Goal: Communication & Community: Answer question/provide support

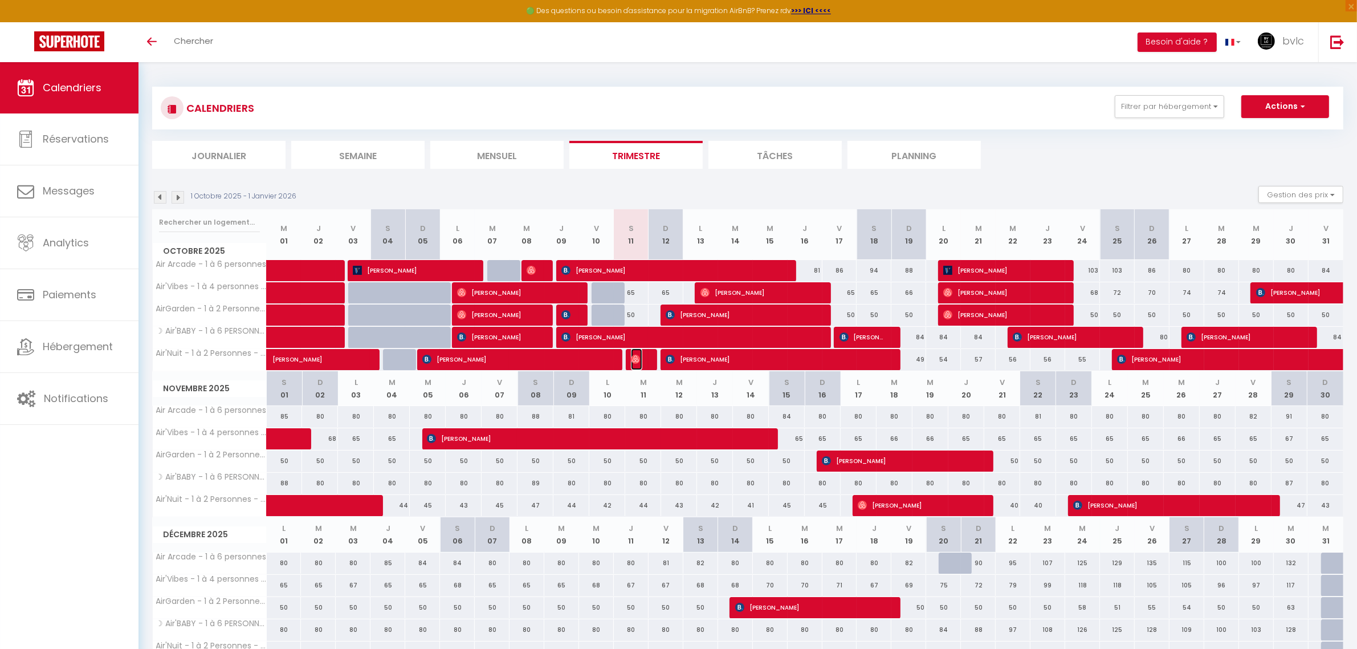
click at [641, 365] on span "[PERSON_NAME]" at bounding box center [636, 359] width 11 height 22
select select "OK"
select select "0"
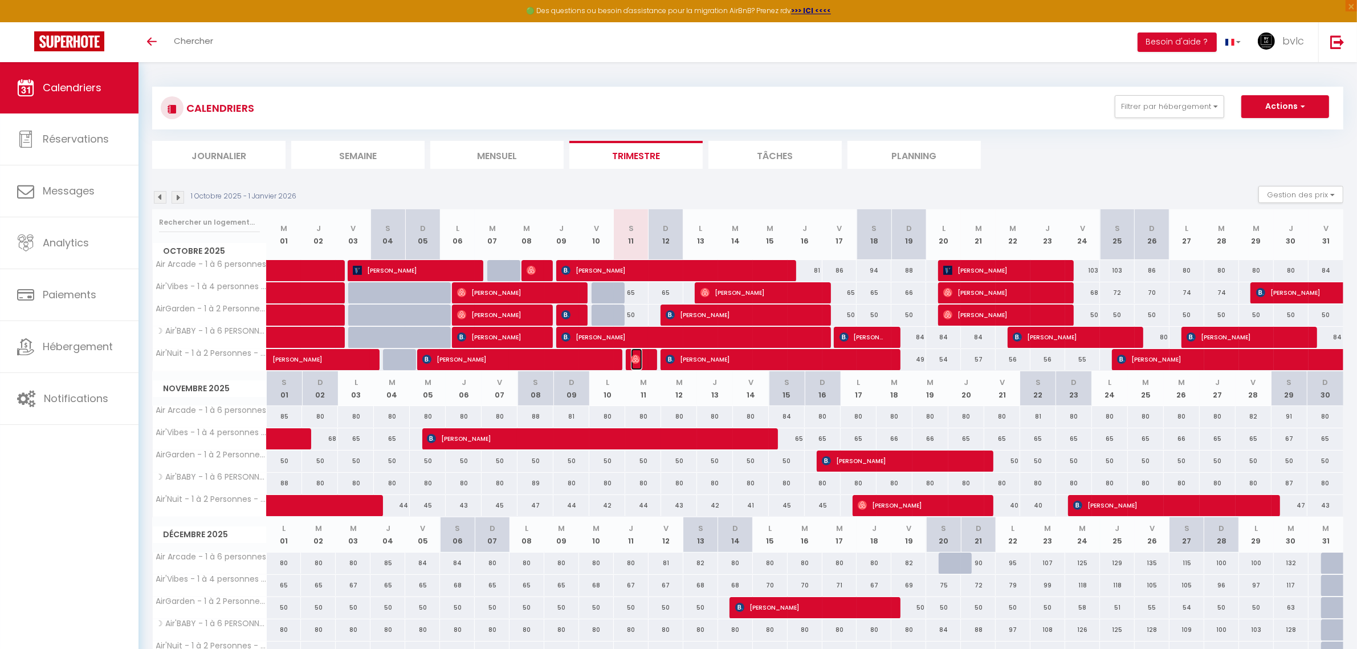
select select "1"
select select
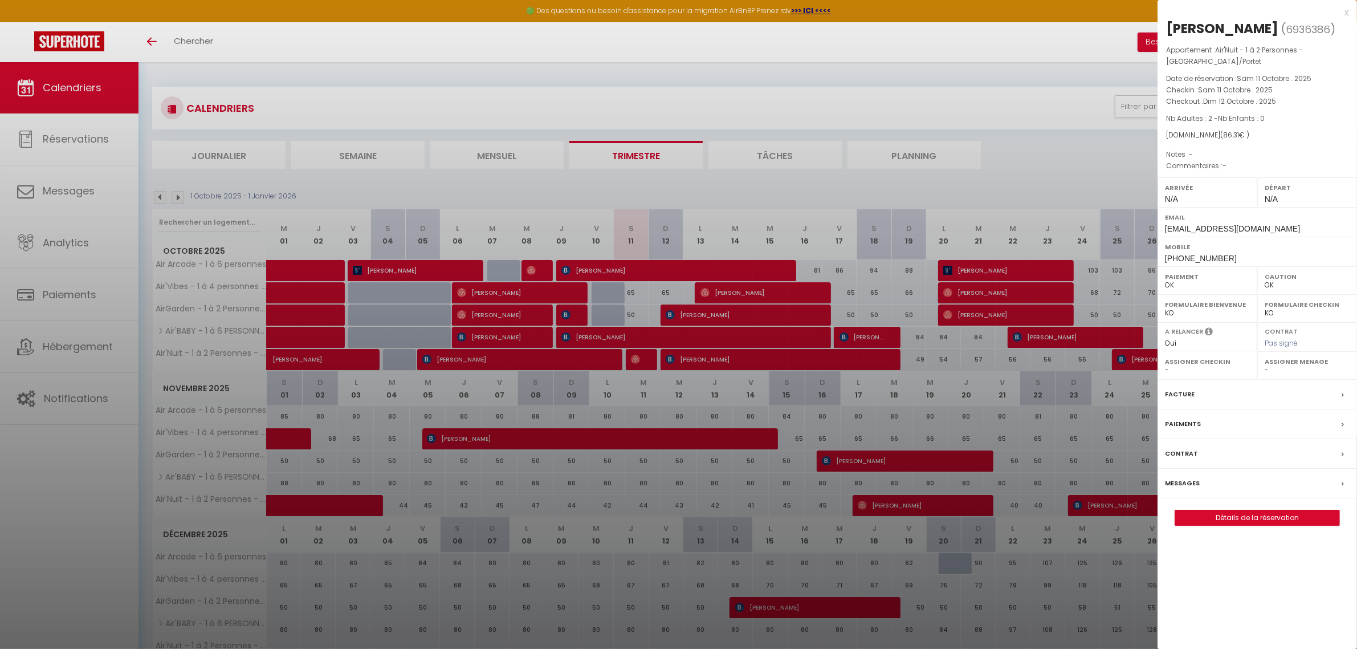
click at [1191, 485] on label "Messages" at bounding box center [1182, 483] width 35 height 12
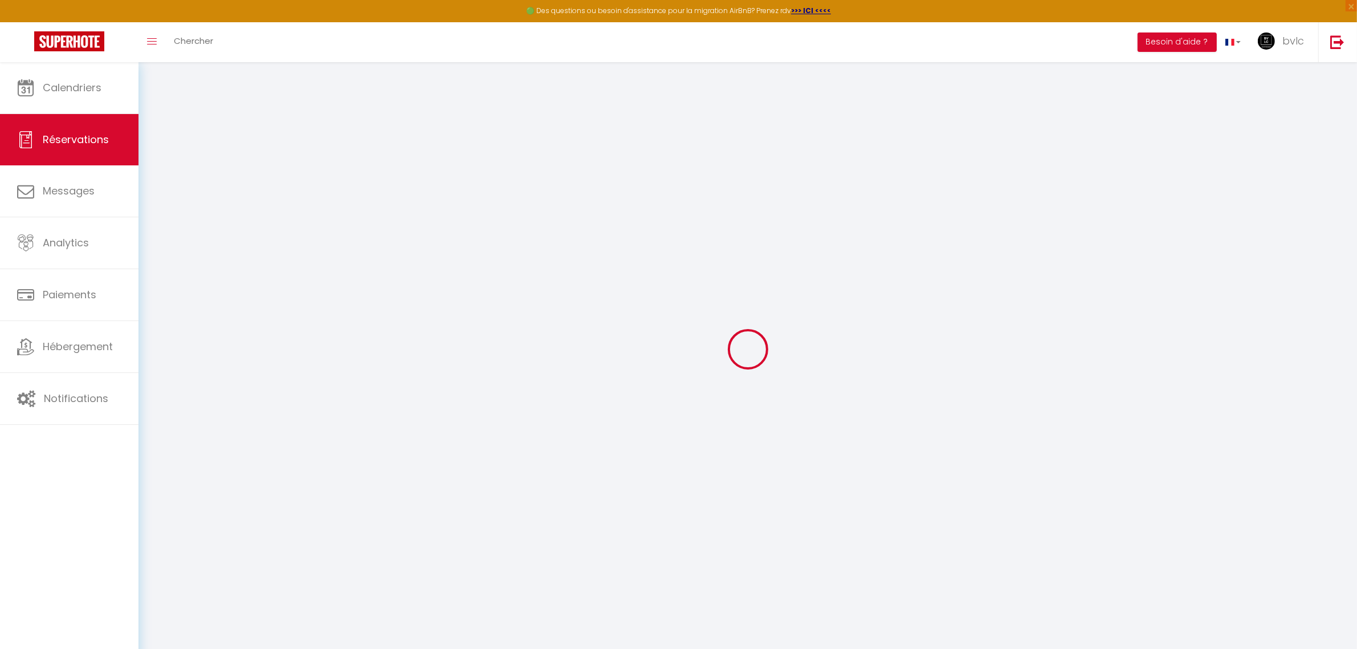
select select
checkbox input "false"
select select
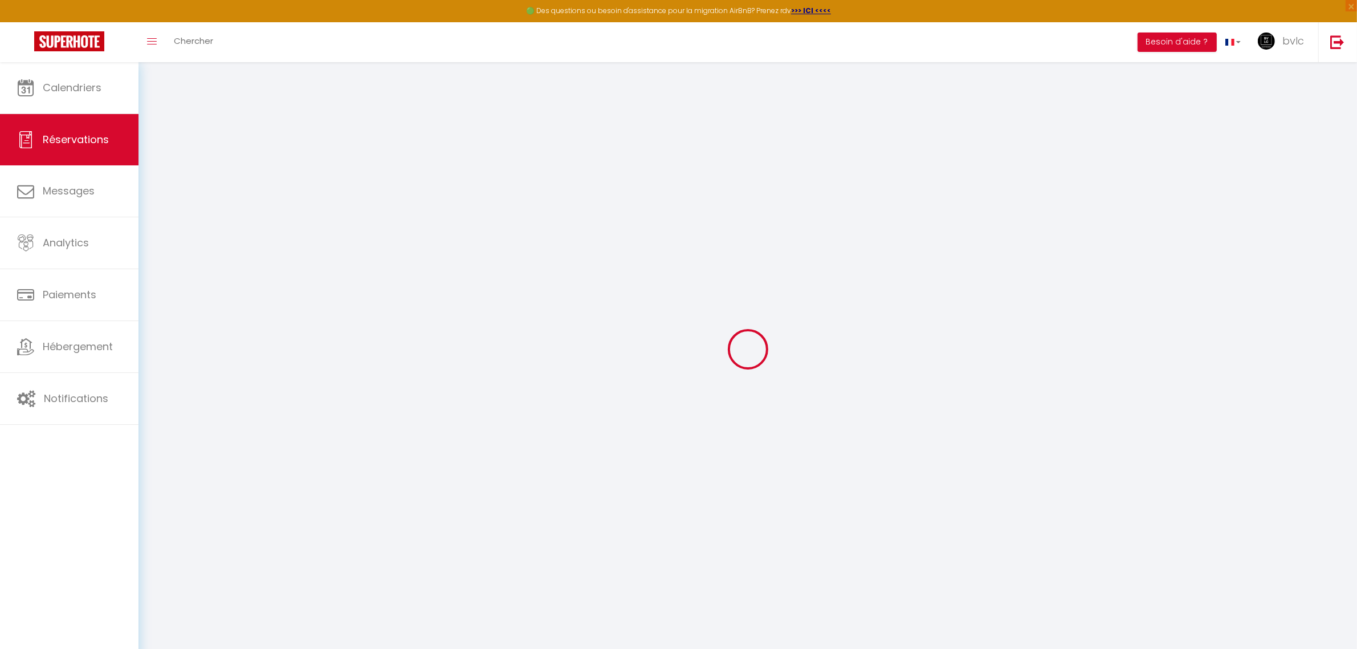
select select
checkbox input "false"
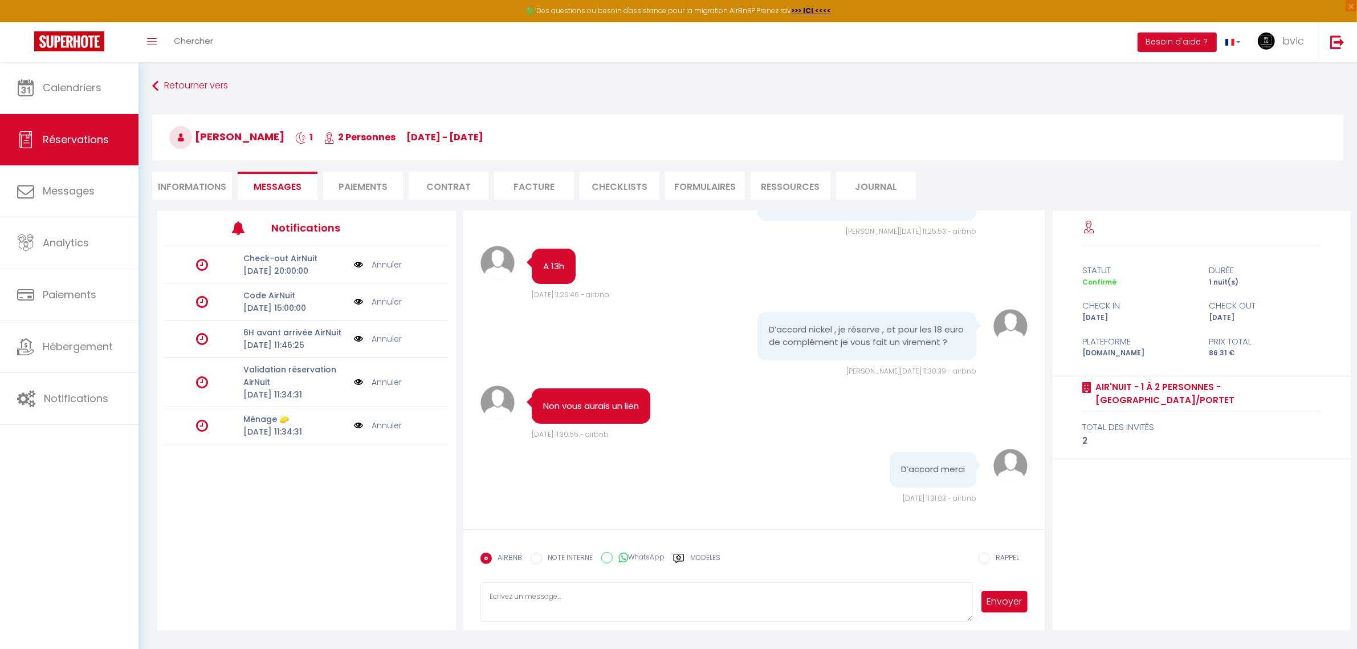
click at [357, 269] on img at bounding box center [358, 264] width 9 height 13
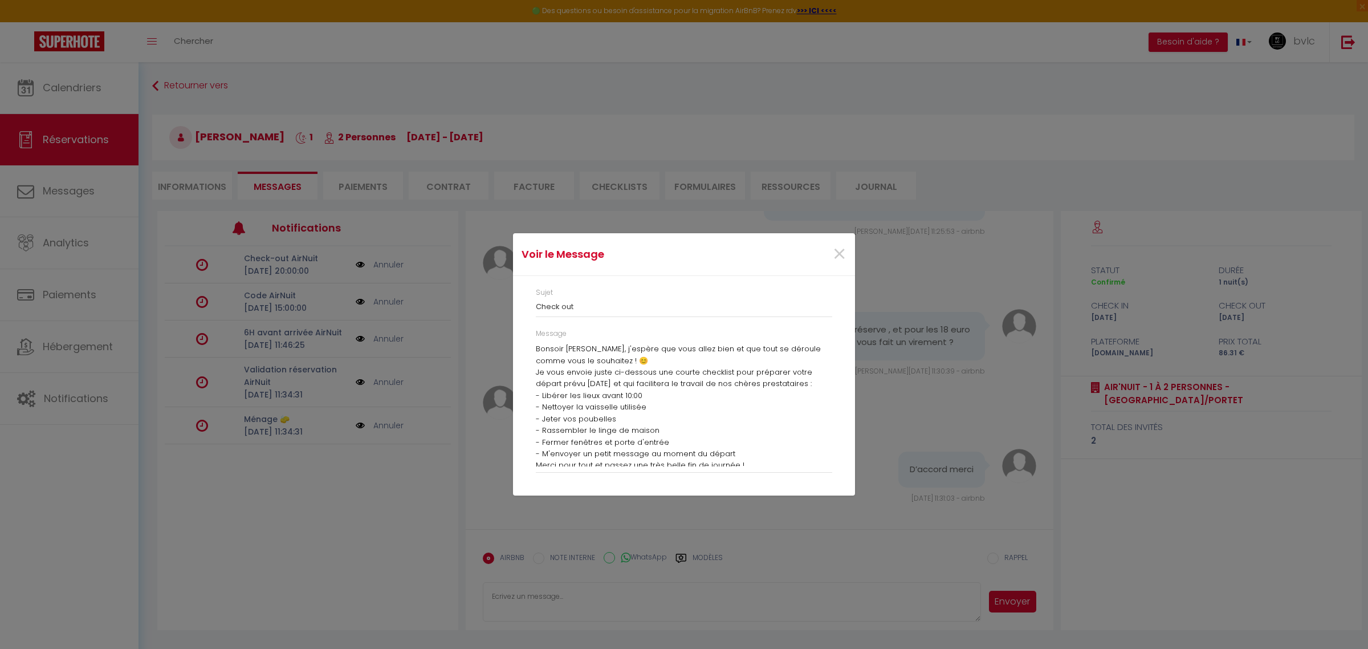
click at [910, 344] on div "Voir le Message × Sujet Check out Message Bonsoir Loïc, j'espère que vous allez…" at bounding box center [684, 324] width 1368 height 649
click at [834, 254] on span "×" at bounding box center [839, 254] width 14 height 34
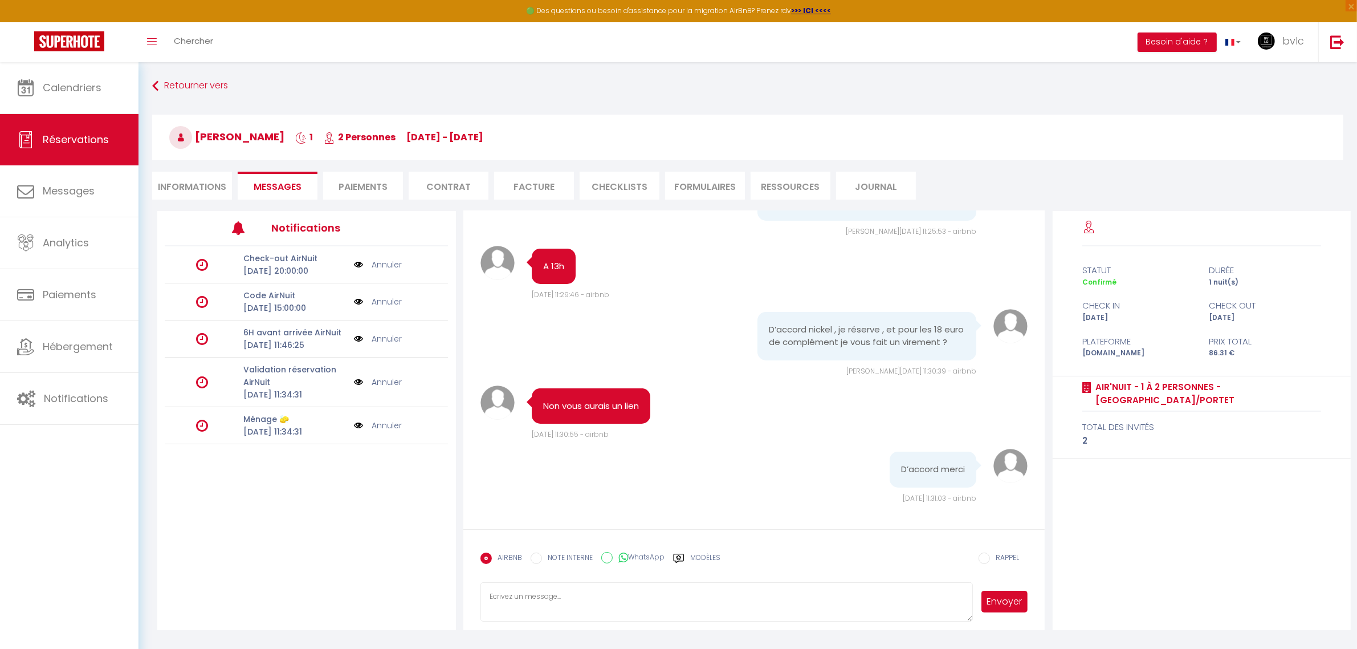
click at [359, 388] on img at bounding box center [358, 382] width 9 height 13
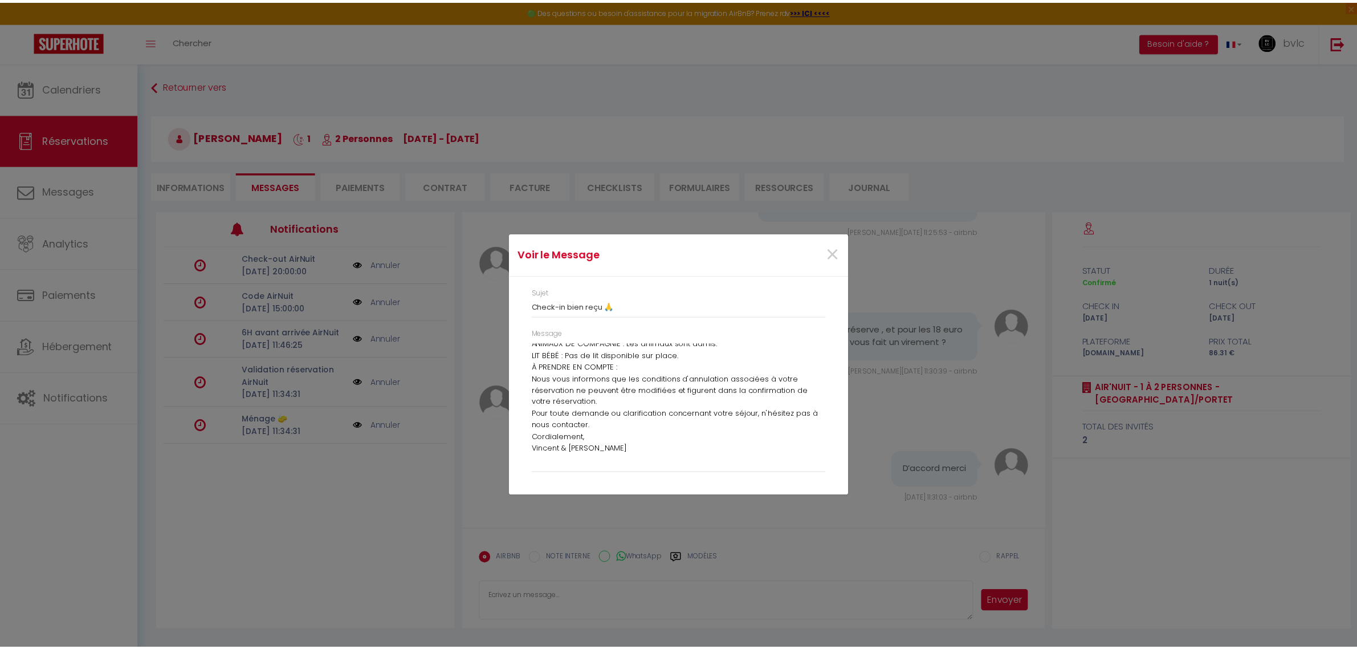
scroll to position [132, 0]
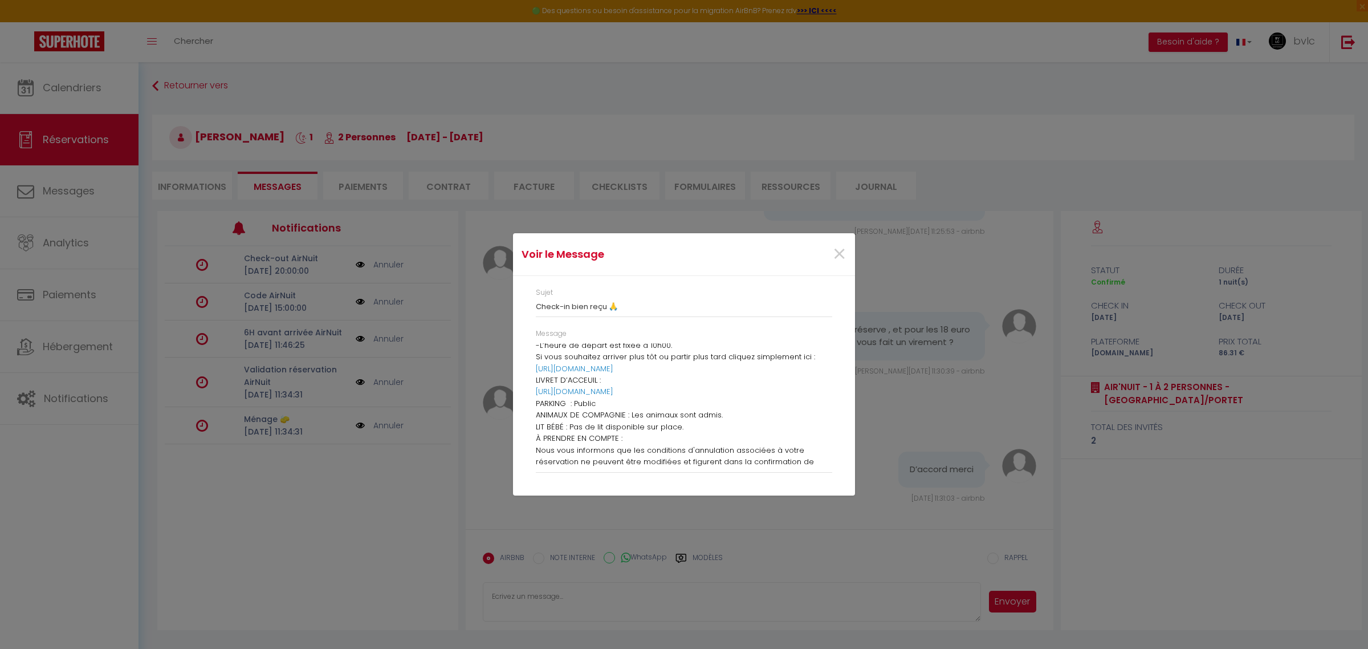
click at [975, 515] on div "Voir le Message × Sujet Check-in bien reçu 🙏 Message Hello Loïc , Merci beaucou…" at bounding box center [684, 324] width 1368 height 649
click at [954, 445] on div "Voir le Message × Sujet Check-in bien reçu 🙏 Message Hello Loïc , Merci beaucou…" at bounding box center [684, 324] width 1368 height 649
click at [843, 254] on span "×" at bounding box center [839, 254] width 14 height 34
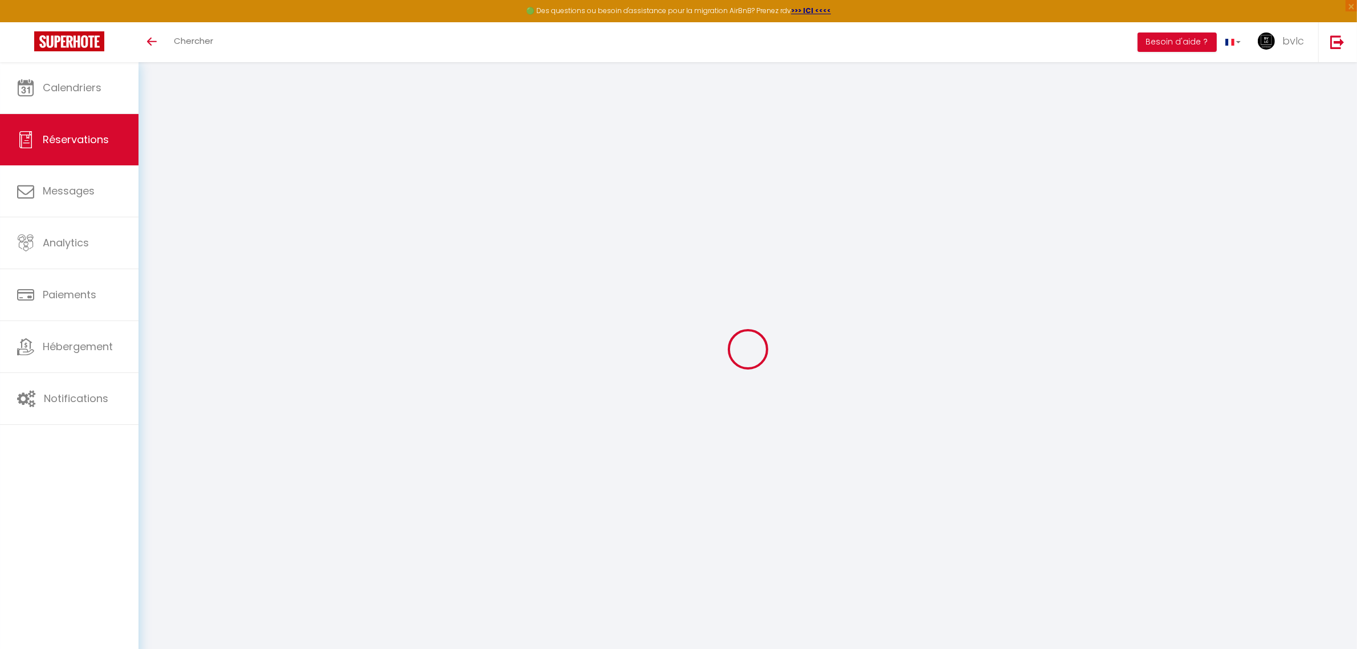
select select
checkbox input "false"
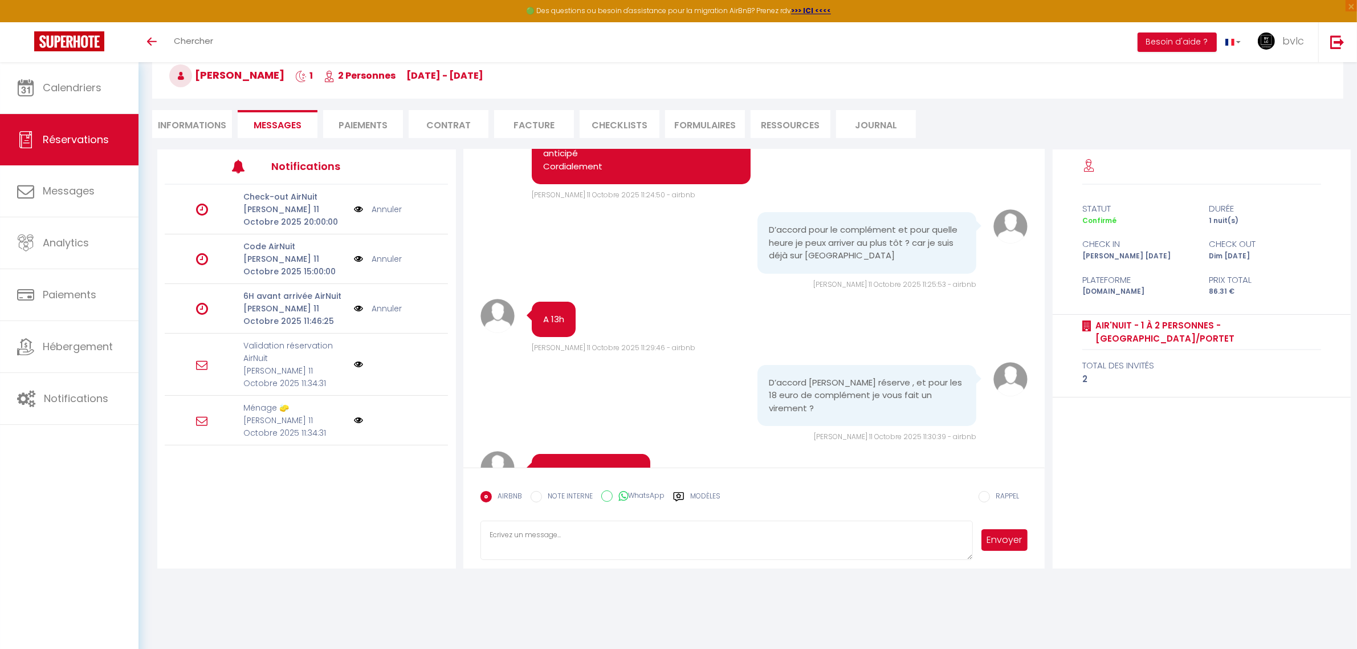
scroll to position [337, 0]
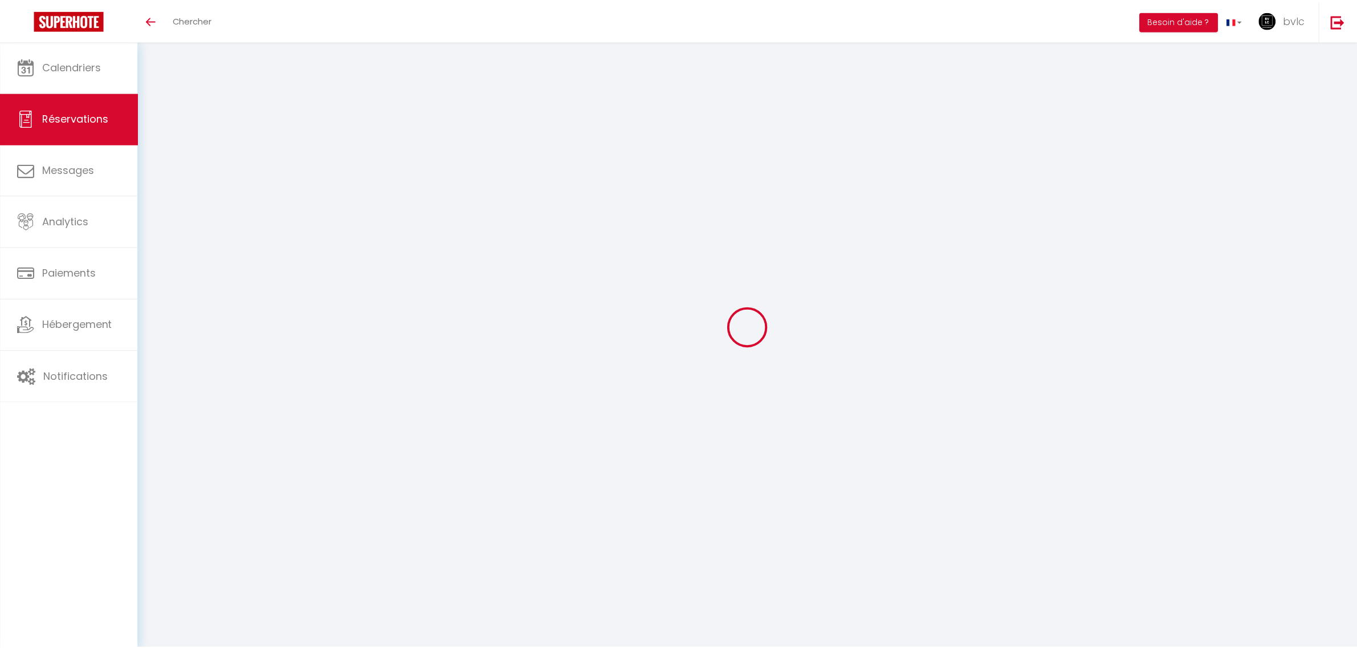
scroll to position [62, 0]
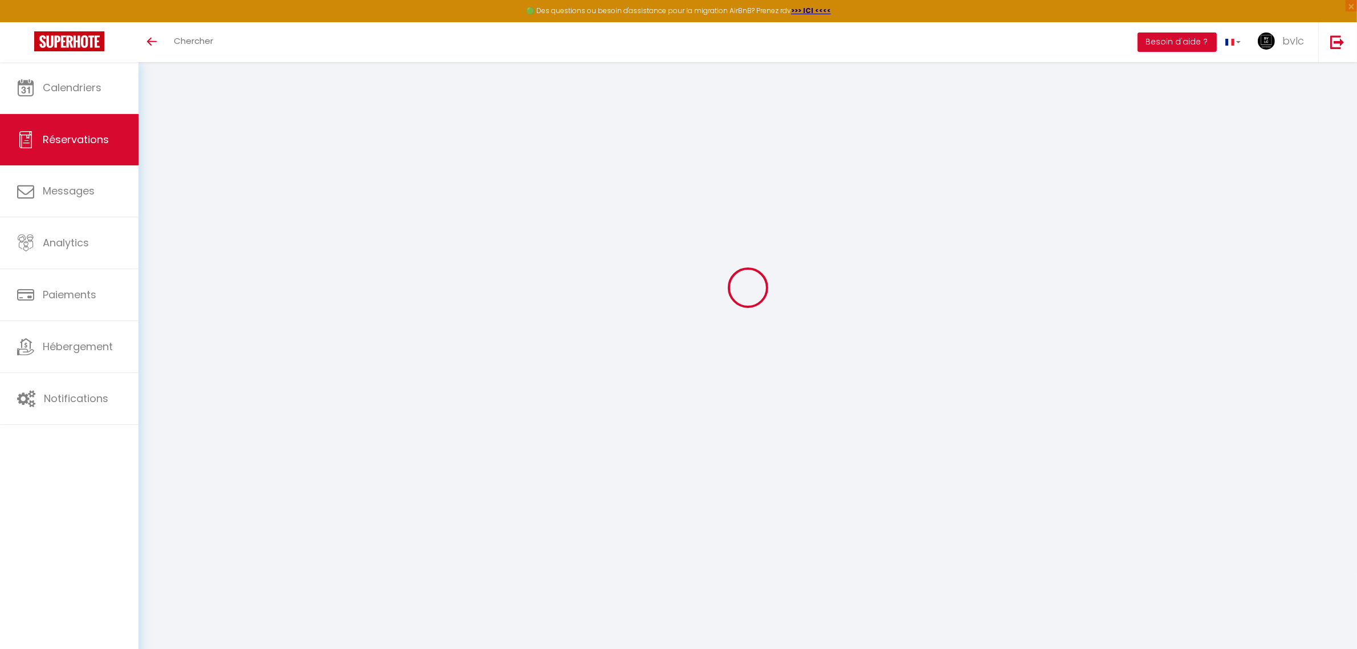
select select
checkbox input "false"
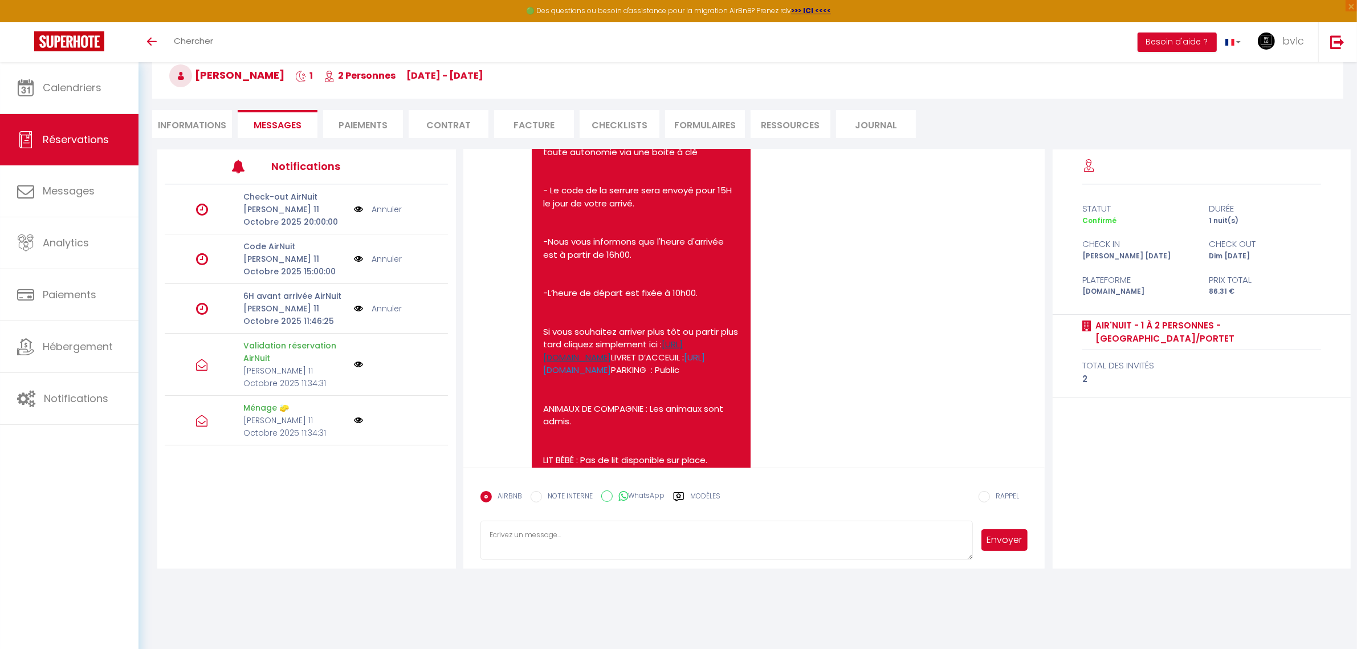
scroll to position [1024, 0]
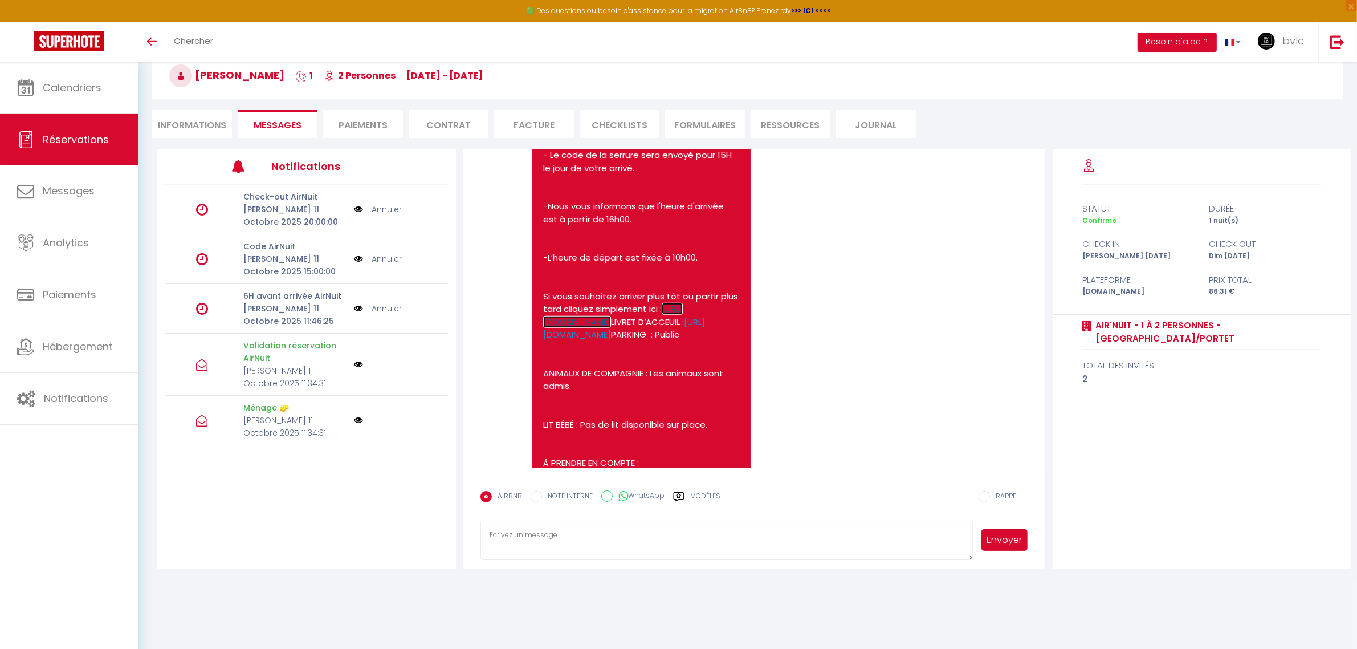
click at [599, 321] on link "[URL][DOMAIN_NAME]" at bounding box center [613, 315] width 140 height 25
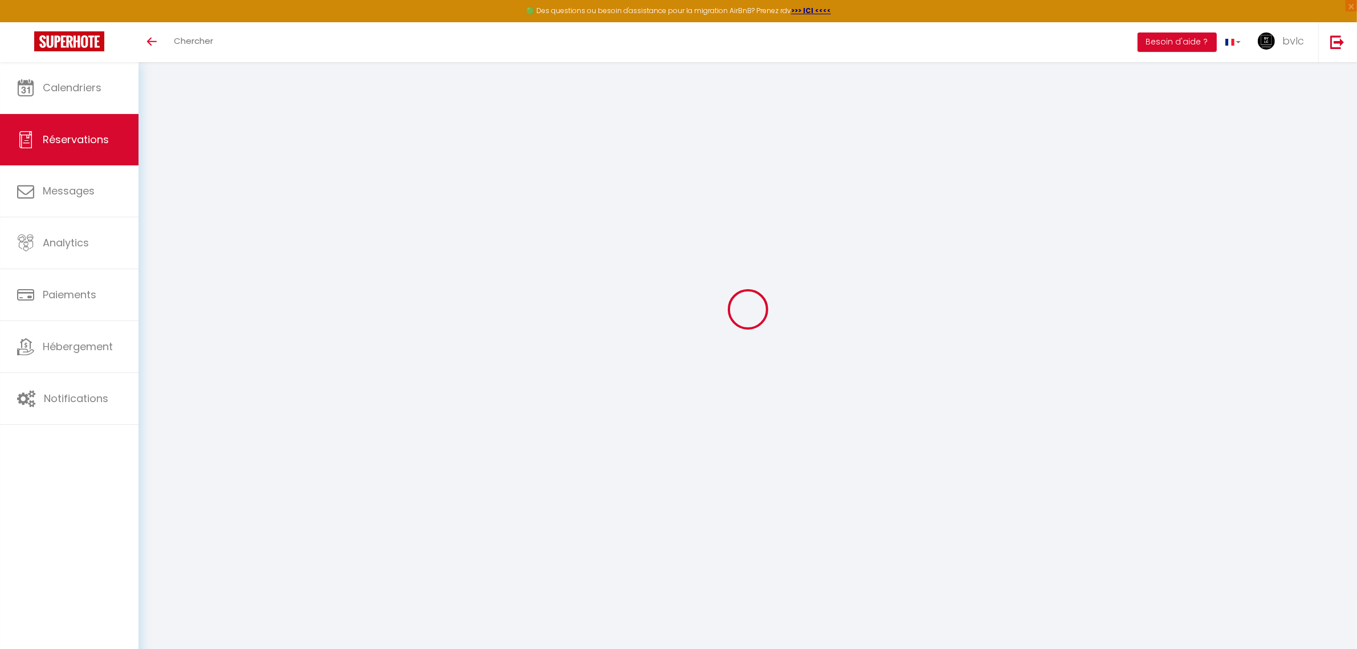
scroll to position [62, 0]
select select
checkbox input "false"
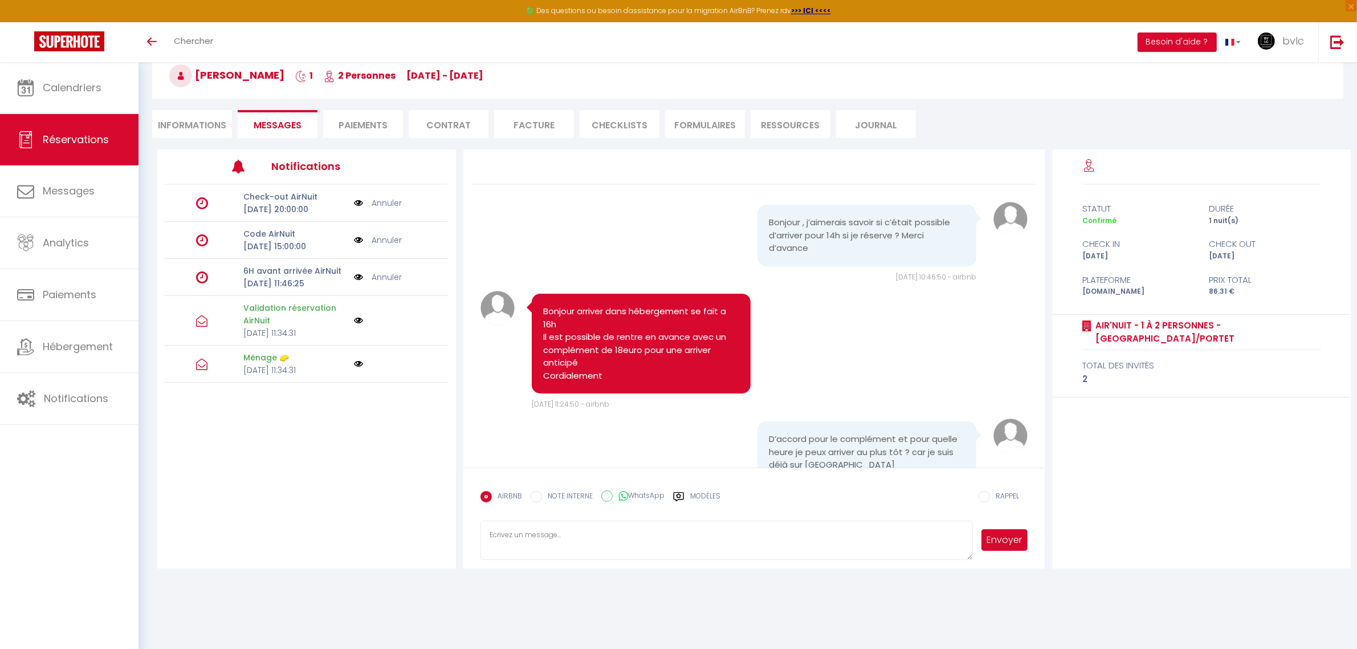
scroll to position [1452, 0]
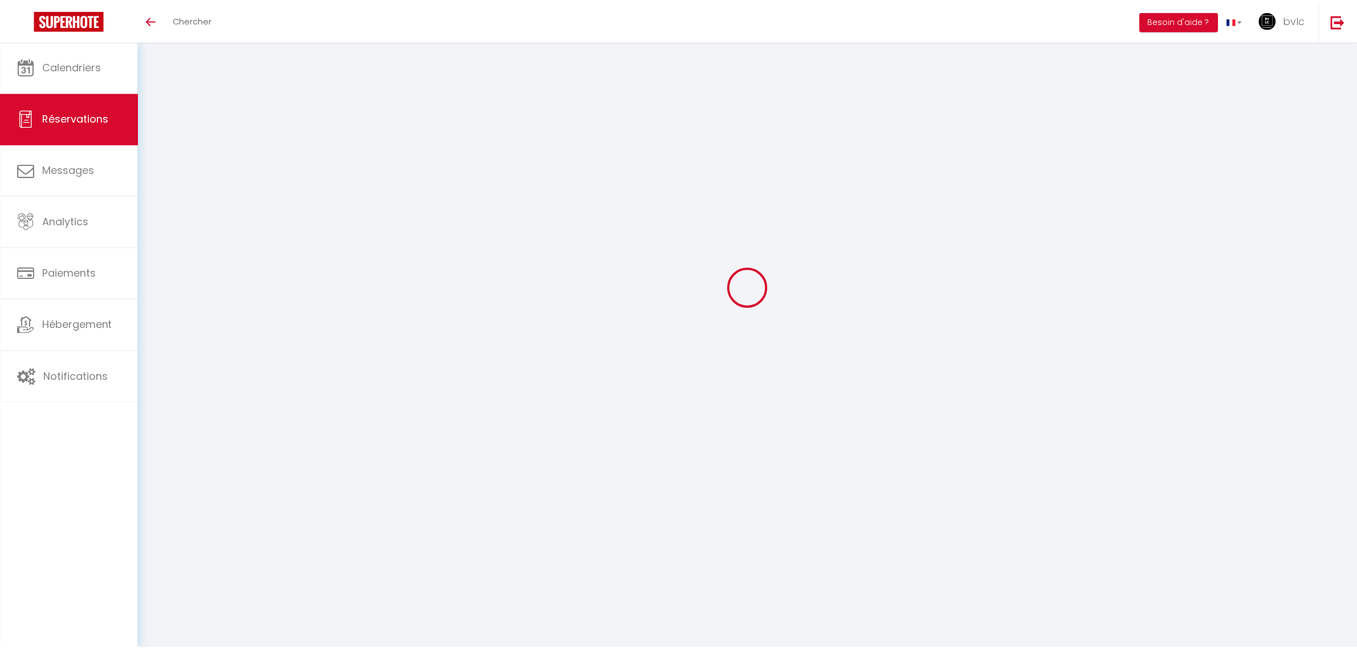
scroll to position [62, 0]
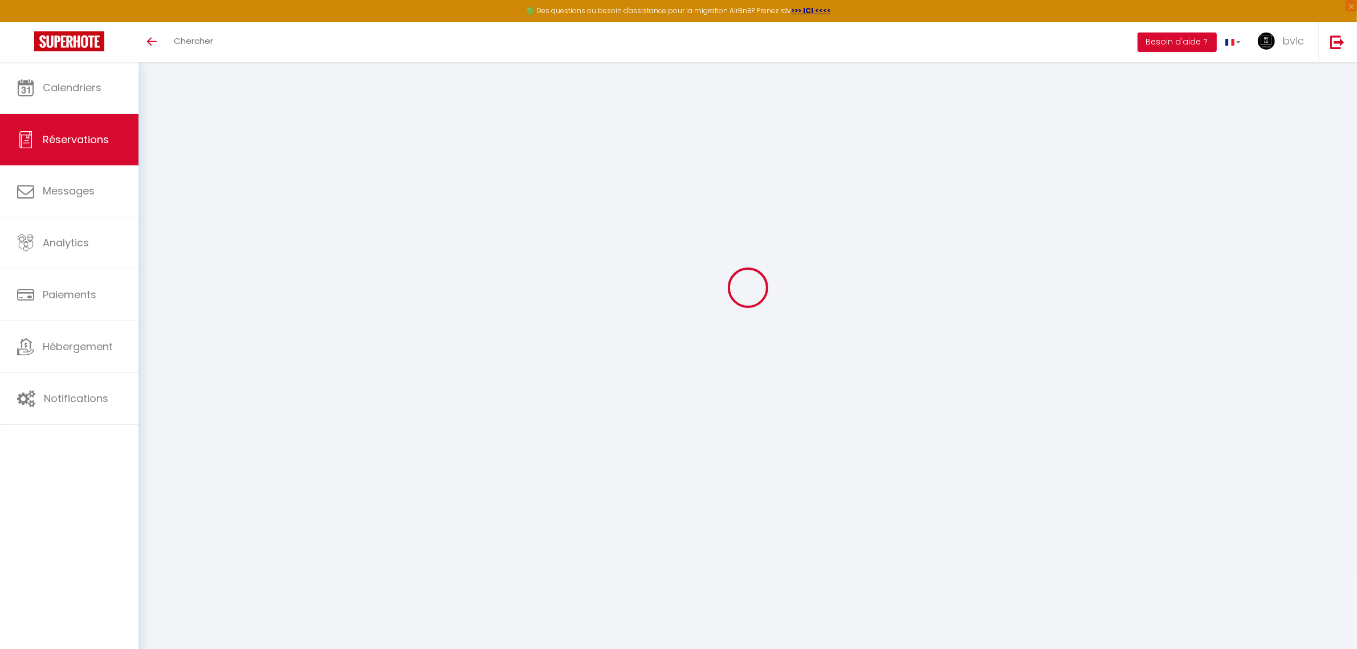
select select
checkbox input "false"
select select
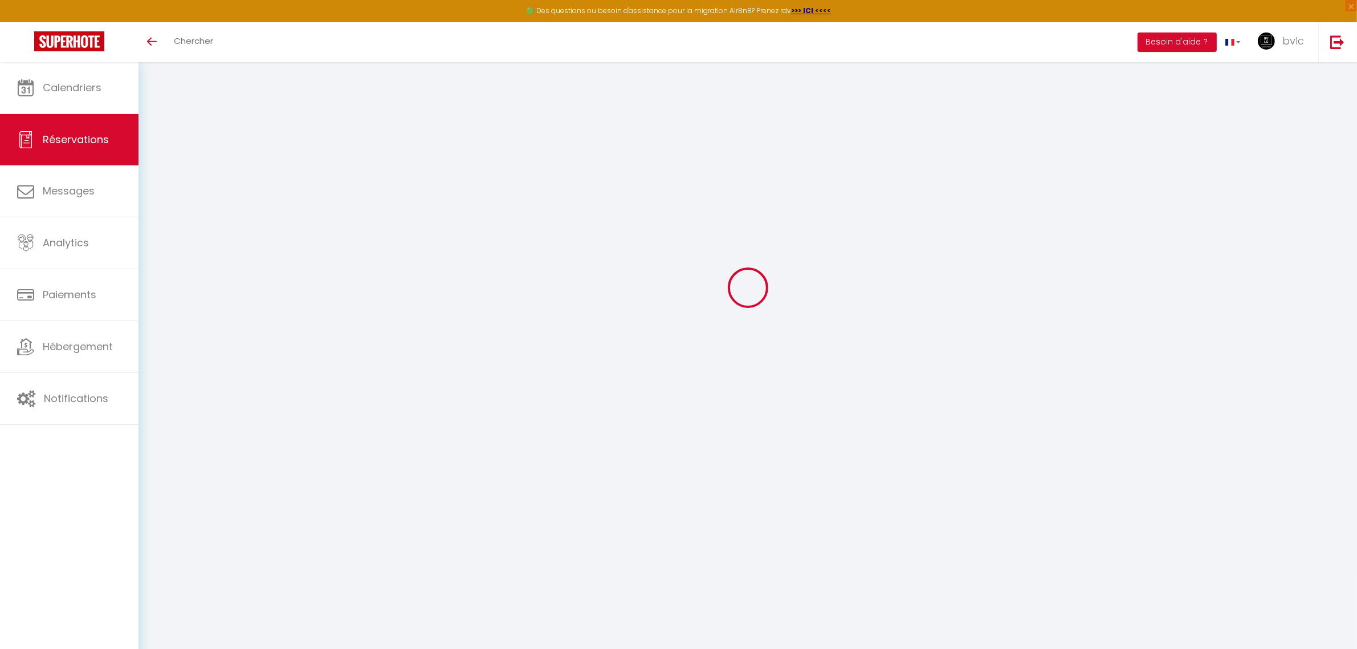
select select
checkbox input "false"
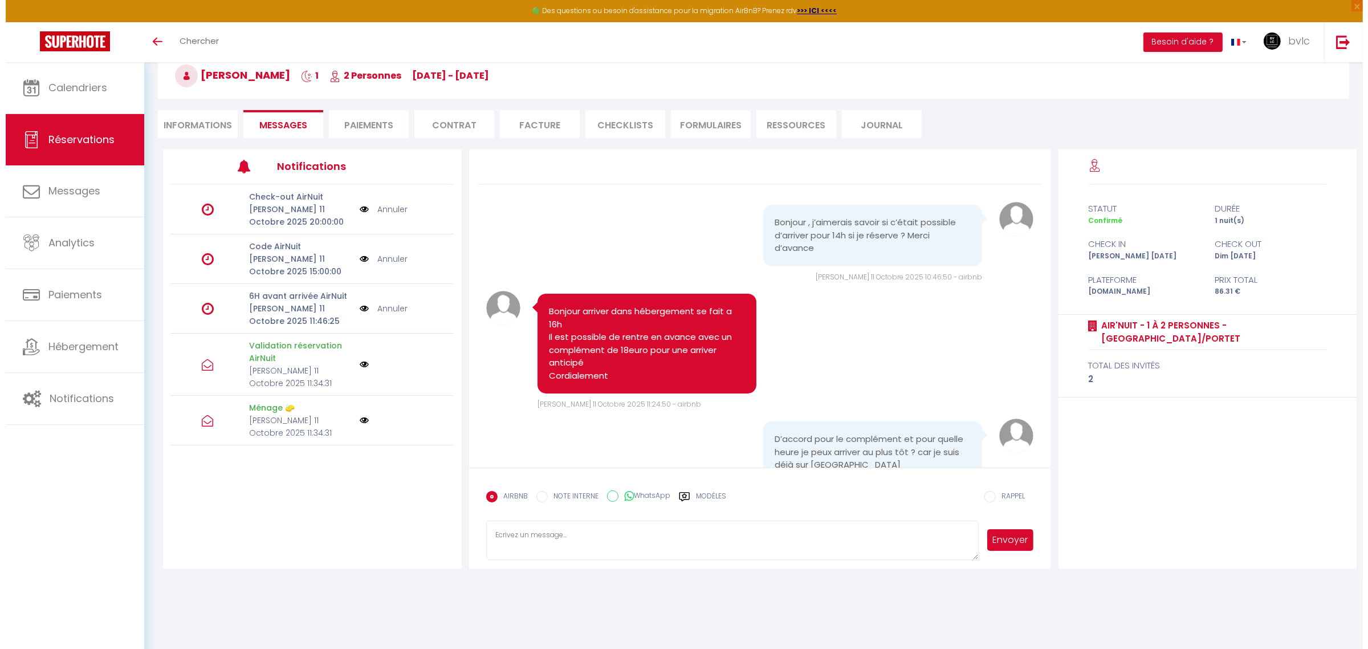
scroll to position [1452, 0]
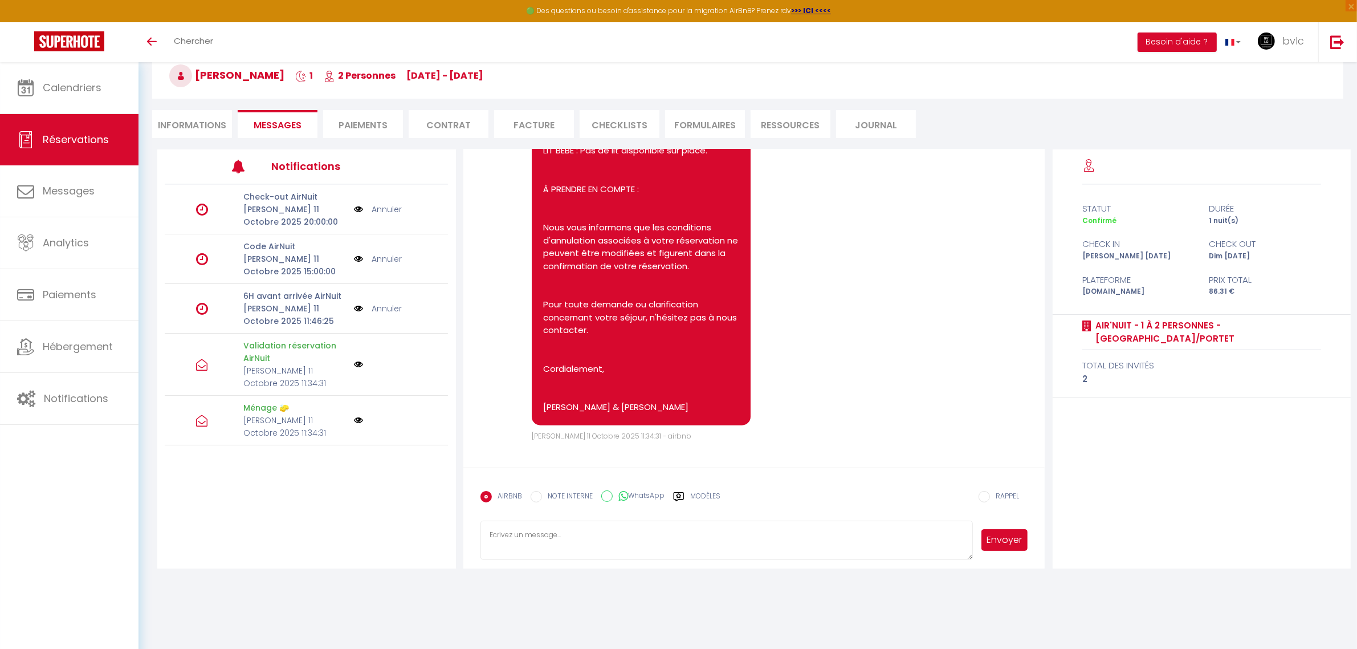
click at [253, 264] on p "[PERSON_NAME] 11 Octobre 2025 15:00:00" at bounding box center [294, 265] width 103 height 25
click at [358, 258] on img at bounding box center [358, 259] width 9 height 13
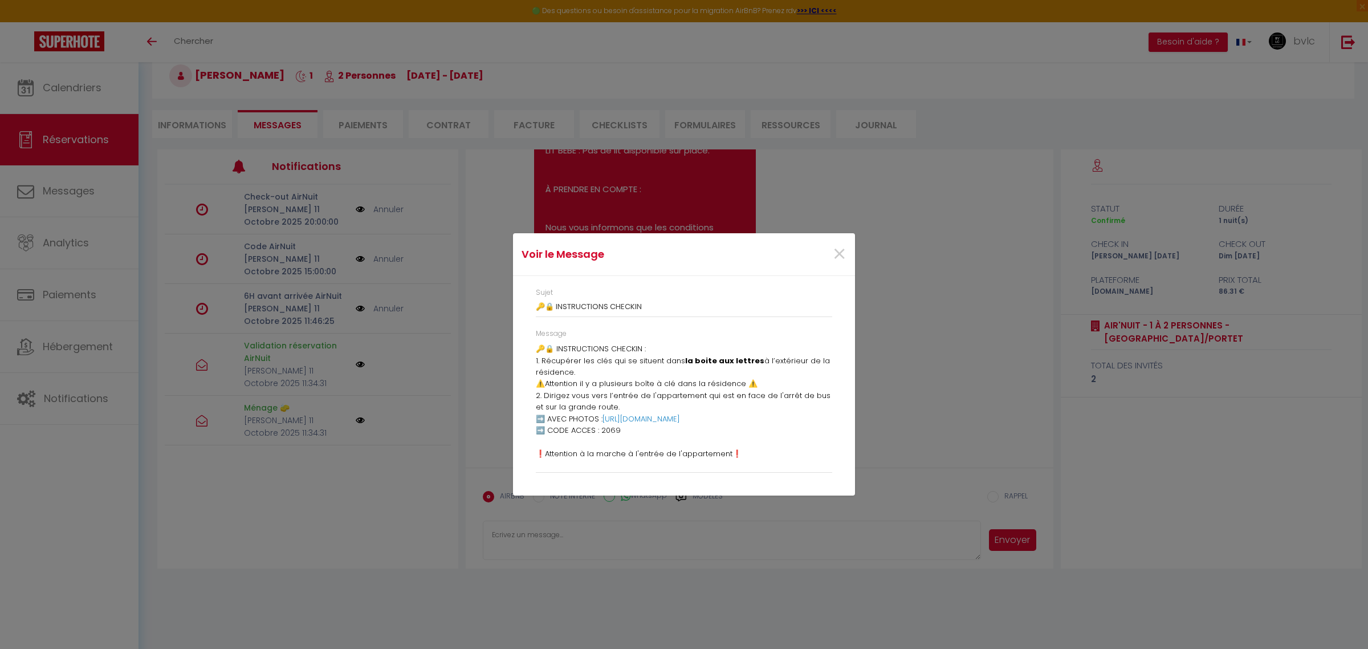
scroll to position [5, 0]
drag, startPoint x: 843, startPoint y: 262, endPoint x: 522, endPoint y: 250, distance: 320.6
click at [842, 262] on span "×" at bounding box center [839, 254] width 14 height 34
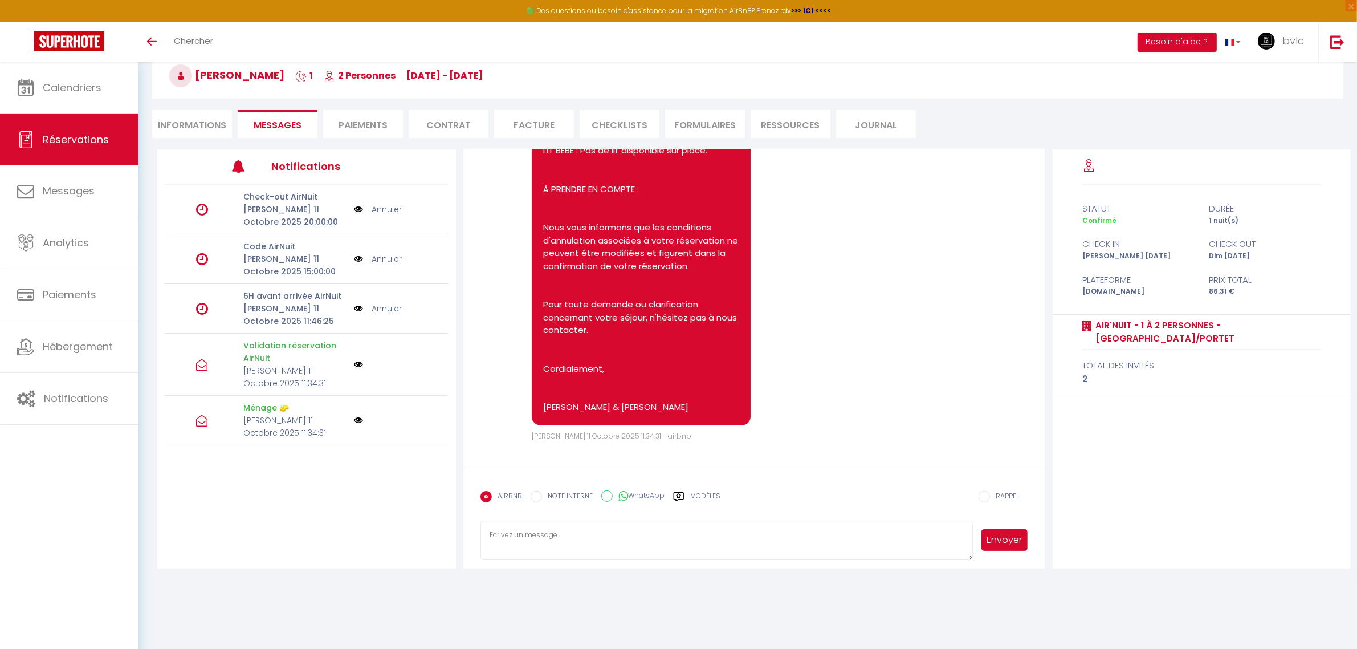
click at [201, 259] on icon at bounding box center [202, 259] width 12 height 14
click at [201, 260] on icon at bounding box center [202, 259] width 12 height 14
drag, startPoint x: 201, startPoint y: 260, endPoint x: 217, endPoint y: 261, distance: 16.0
click at [203, 261] on icon at bounding box center [202, 259] width 12 height 14
click at [267, 259] on p "[PERSON_NAME] 11 Octobre 2025 15:00:00" at bounding box center [294, 265] width 103 height 25
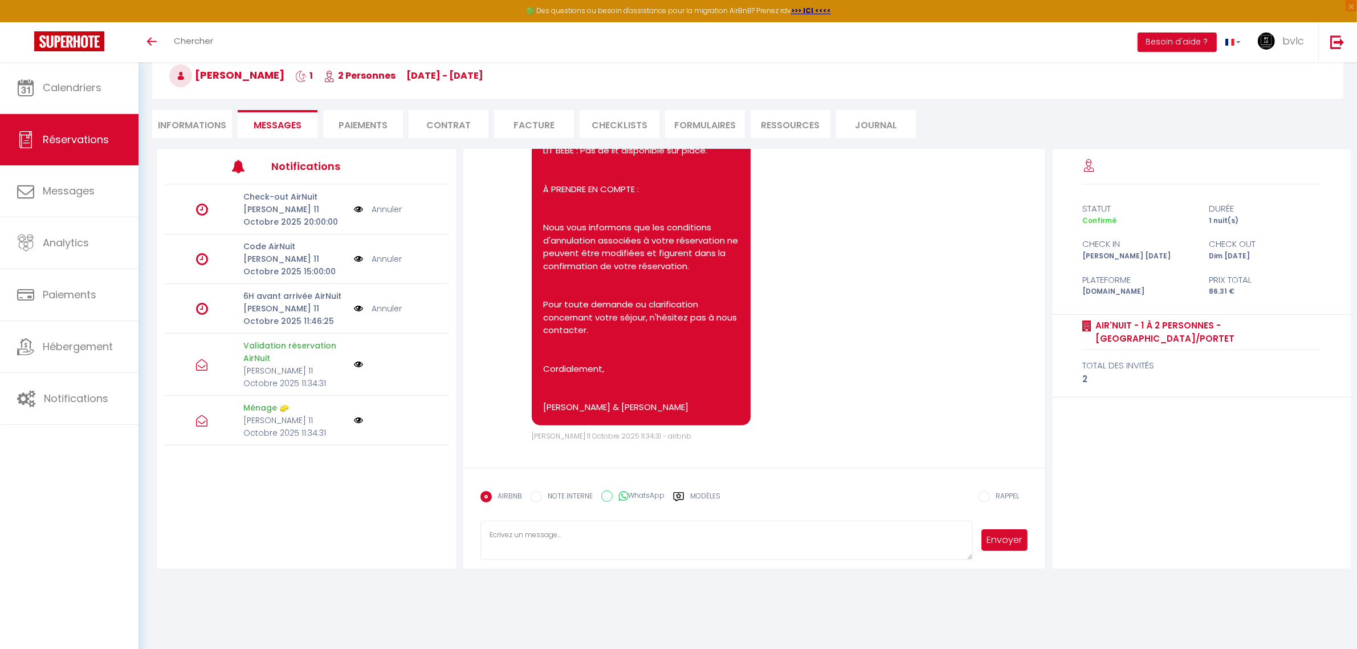
click at [356, 260] on img at bounding box center [358, 259] width 9 height 13
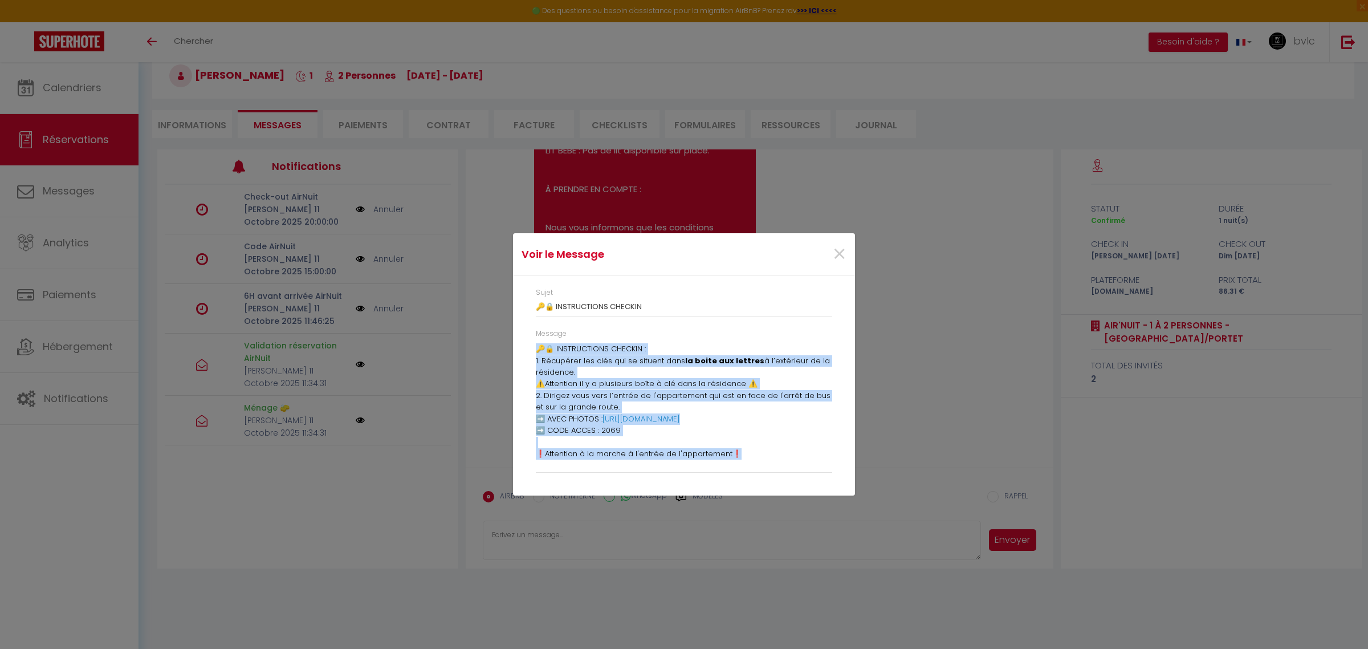
drag, startPoint x: 547, startPoint y: 349, endPoint x: 755, endPoint y: 526, distance: 273.0
click at [755, 526] on div "Voir le Message × Sujet 🔑🔒 INSTRUCTIONS CHECKIN Message 🔑🔒 INSTRUCTIONS CHECKIN…" at bounding box center [684, 324] width 342 height 649
copy div "🔑🔒 INSTRUCTIONS CHECKIN : 1. Récupérer les clés qui se situent dans la boite au…"
click at [978, 423] on div "Voir le Message × Sujet 🔑🔒 INSTRUCTIONS CHECKIN Message 🔑🔒 INSTRUCTIONS CHECKIN…" at bounding box center [684, 324] width 1368 height 649
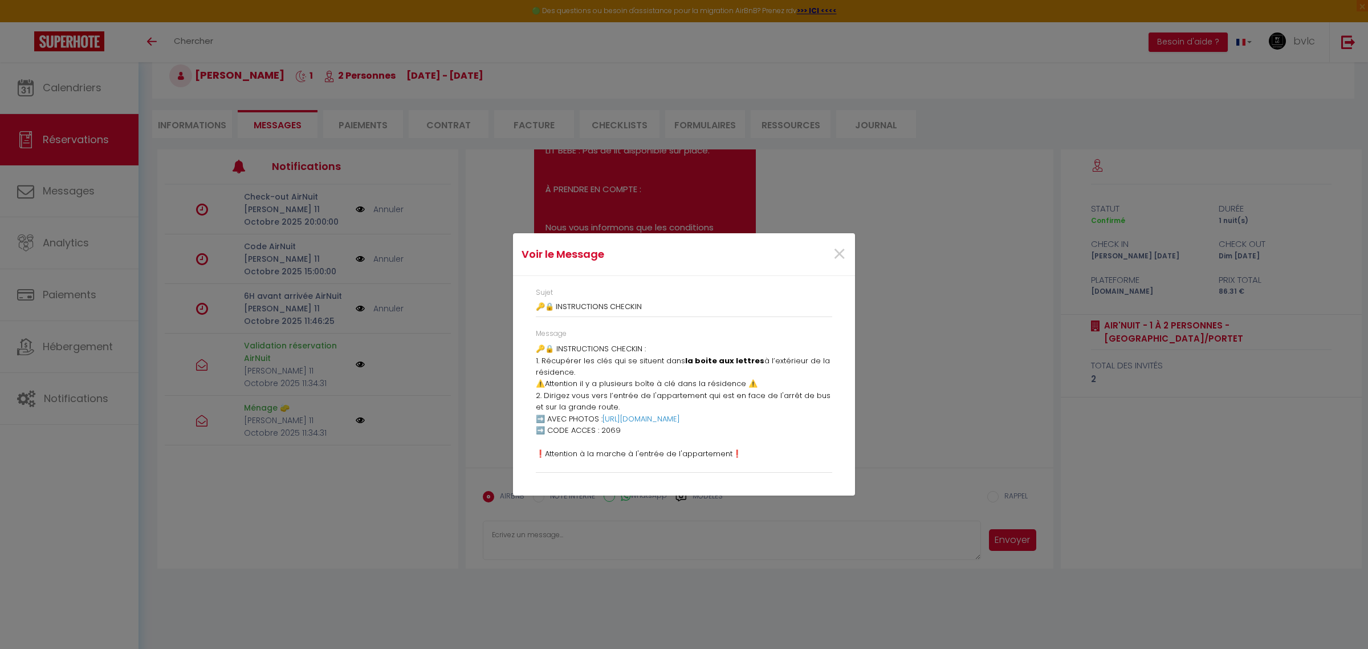
click at [848, 253] on div "×" at bounding box center [797, 254] width 113 height 25
click at [839, 258] on span "×" at bounding box center [839, 254] width 14 height 34
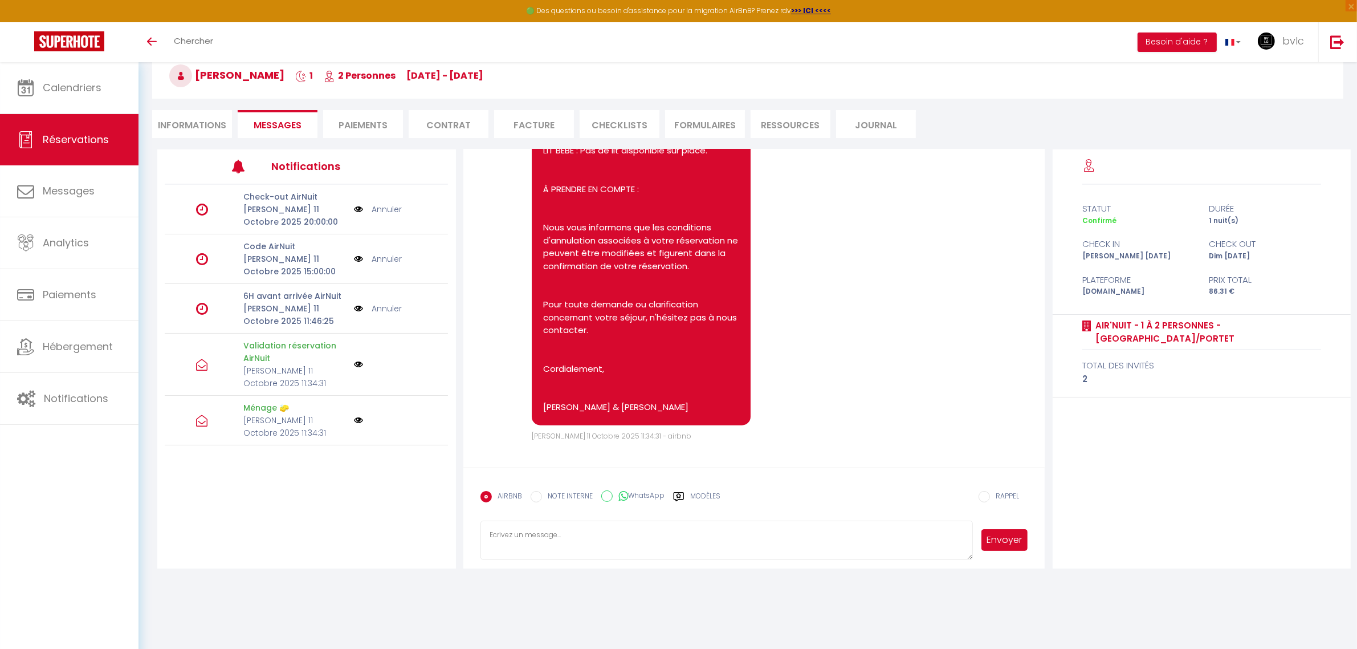
click at [990, 497] on input "RAPPEL" at bounding box center [984, 496] width 11 height 11
click at [924, 276] on li "Dans 1 heure" at bounding box center [942, 276] width 154 height 22
radio input "false"
radio input "true"
paste textarea "🔑🔒 INSTRUCTIONS CHECKIN : 1. Récupérer les clés qui se situent dans la boite au…"
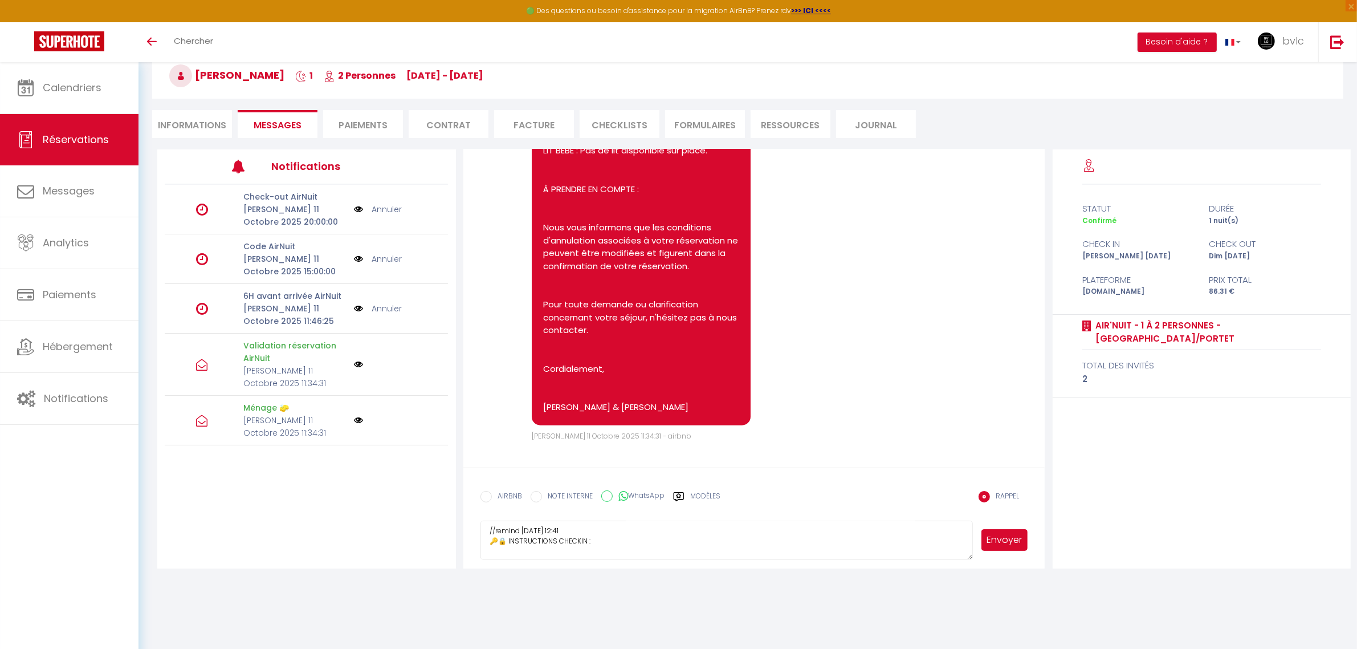
scroll to position [0, 0]
type textarea "//remind [DATE] 12:41 🔑🔒 INSTRUCTIONS CHECKIN : 1. Récupérer les clés qui se si…"
click at [1003, 537] on button "Envoyer" at bounding box center [1005, 540] width 47 height 22
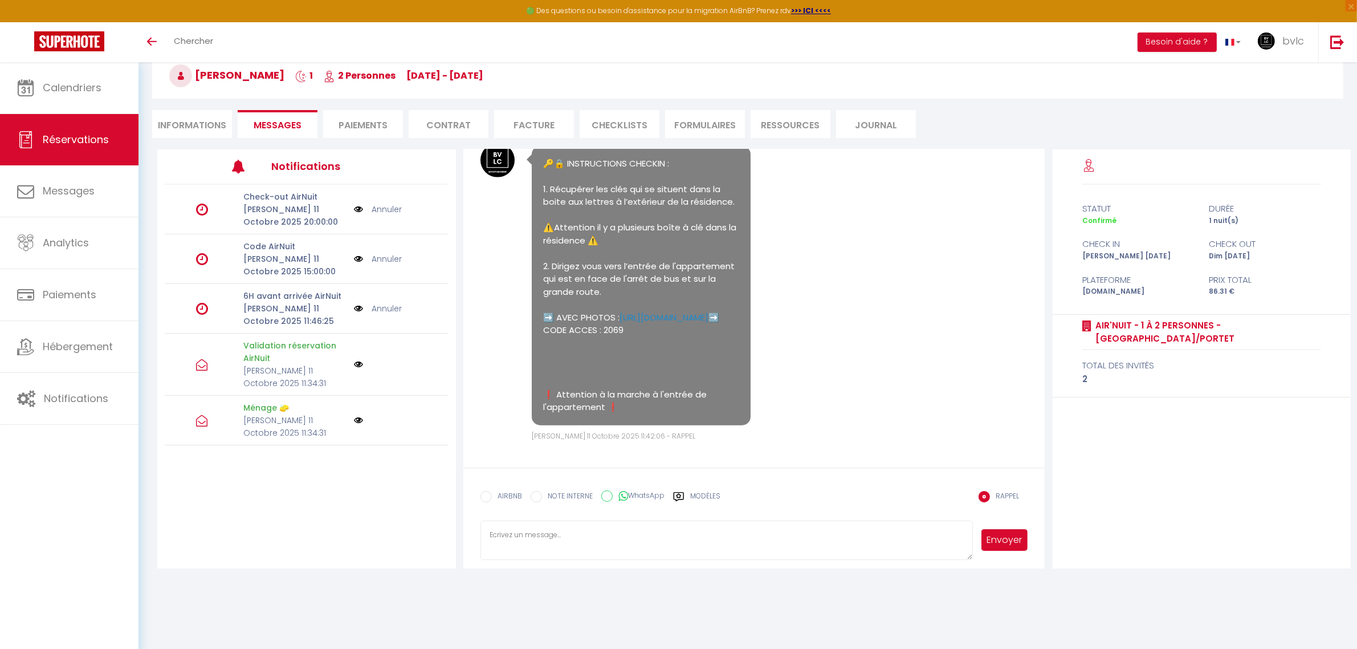
scroll to position [1862, 0]
click at [714, 539] on textarea at bounding box center [727, 540] width 493 height 40
